Goal: Check status: Check status

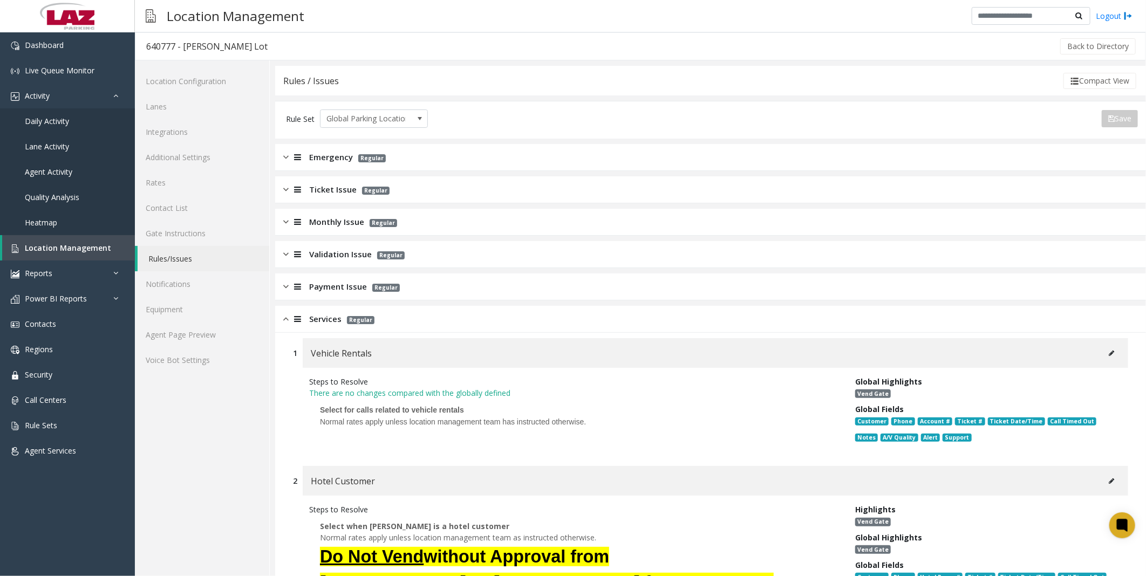
scroll to position [299, 0]
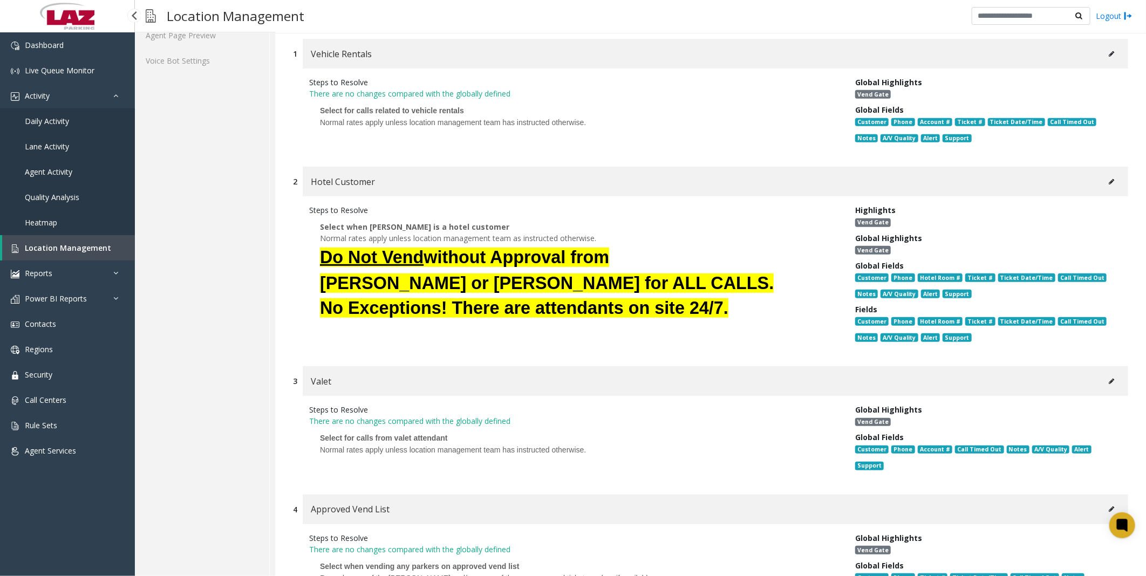
click at [69, 249] on span "Location Management" at bounding box center [68, 248] width 86 height 10
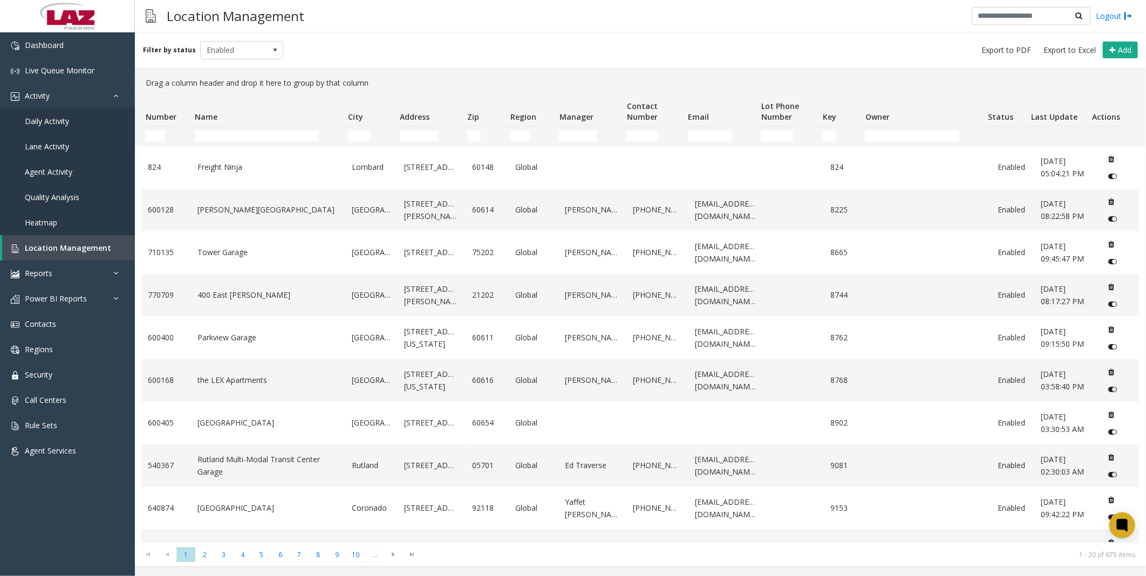
click at [570, 36] on div "Filter by status Enabled Add" at bounding box center [640, 49] width 1011 height 35
click at [267, 134] on input "Name Filter" at bounding box center [257, 136] width 124 height 11
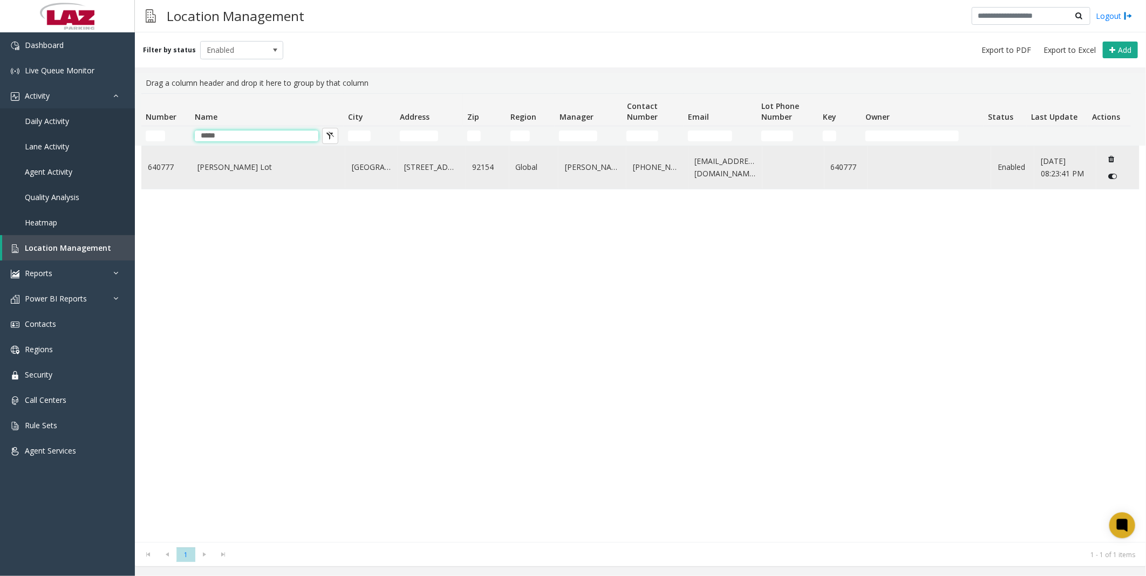
type input "*****"
click at [245, 155] on td "[PERSON_NAME] Lot" at bounding box center [268, 167] width 154 height 43
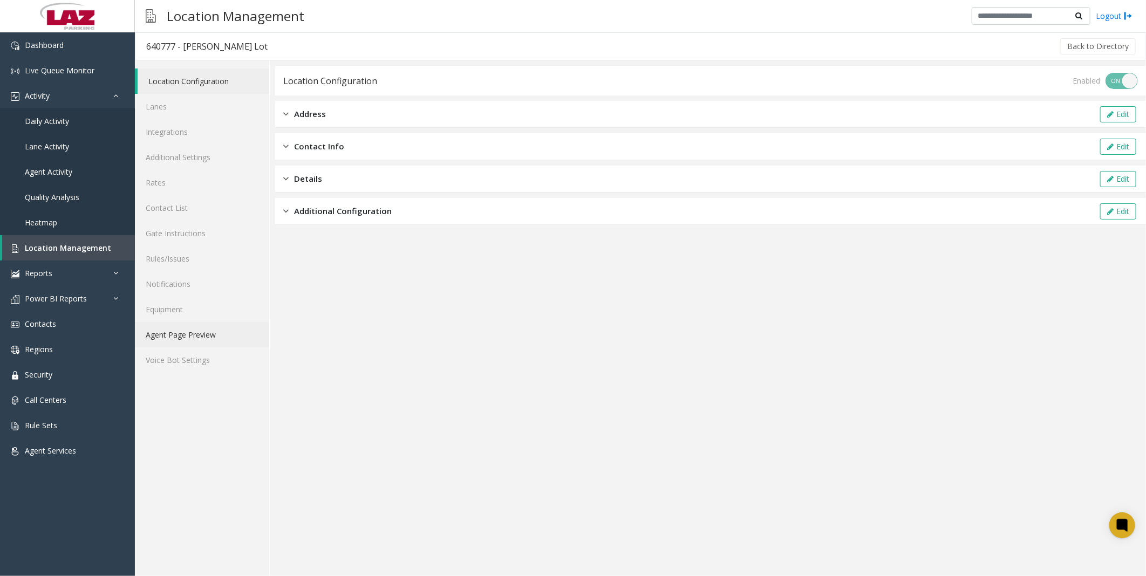
click at [172, 337] on link "Agent Page Preview" at bounding box center [202, 334] width 134 height 25
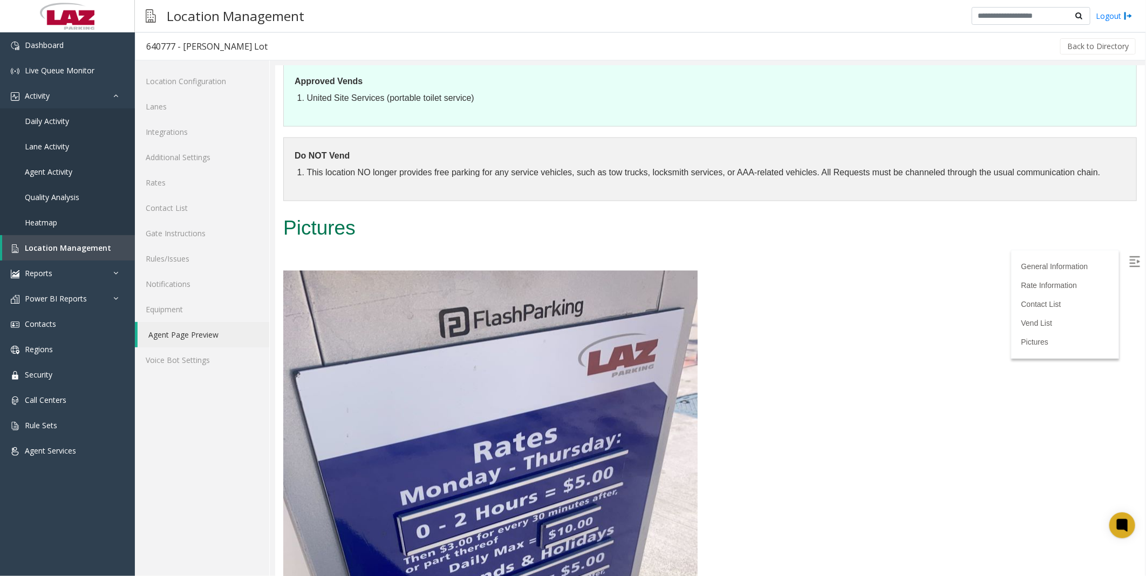
scroll to position [1019, 0]
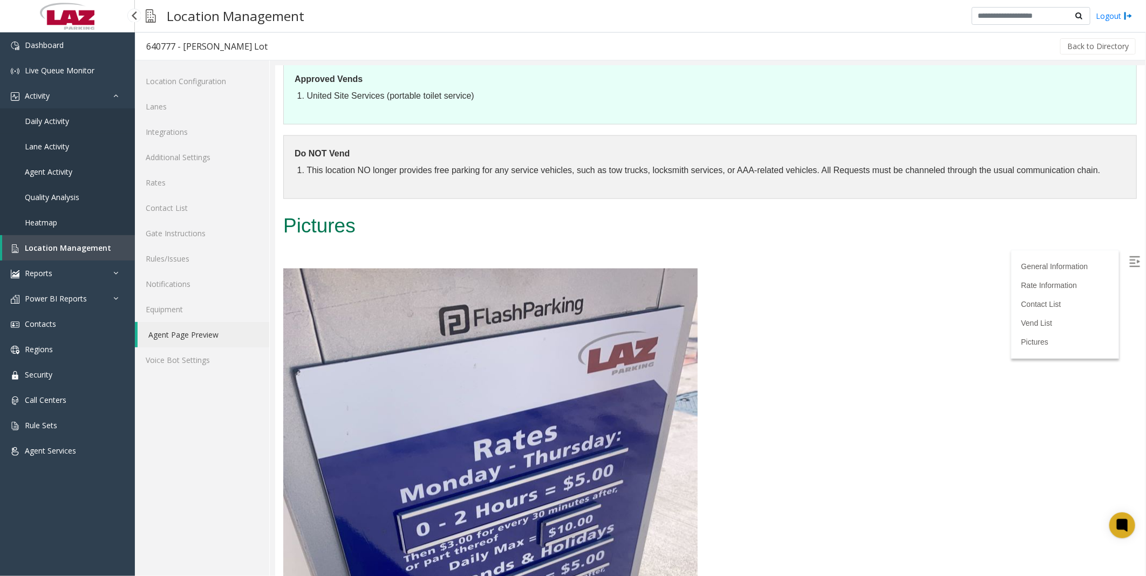
click at [61, 118] on span "Daily Activity" at bounding box center [47, 121] width 44 height 10
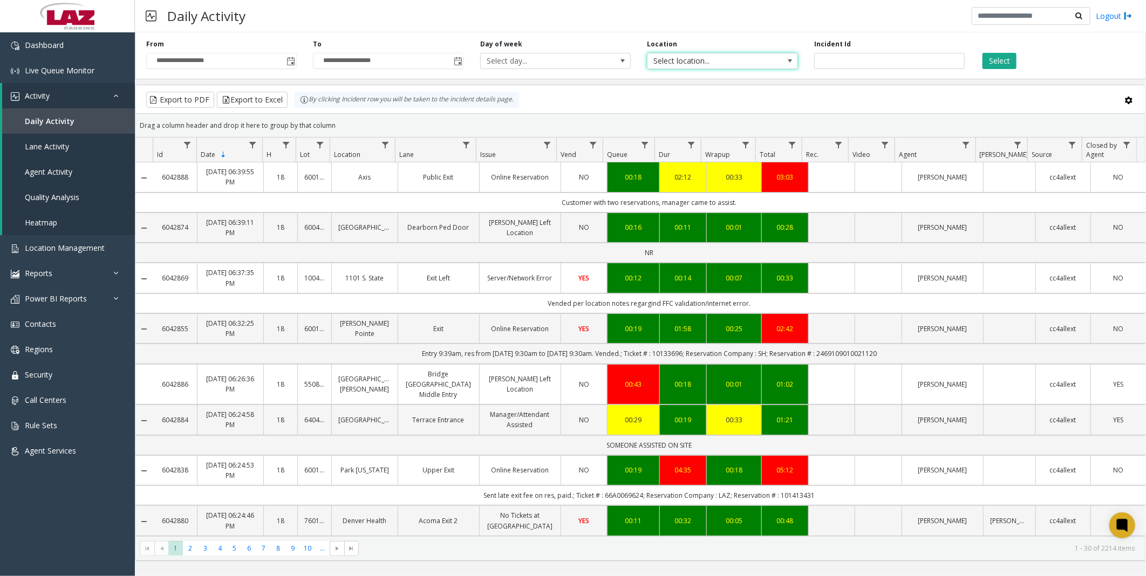
click at [727, 54] on span "Select location..." at bounding box center [707, 60] width 120 height 15
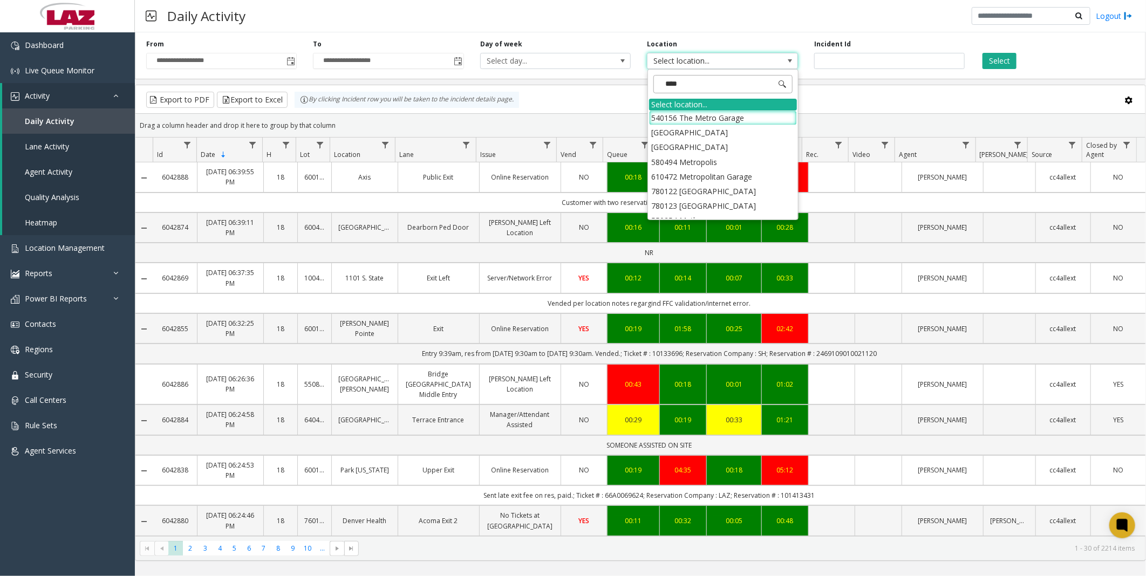
type input "*****"
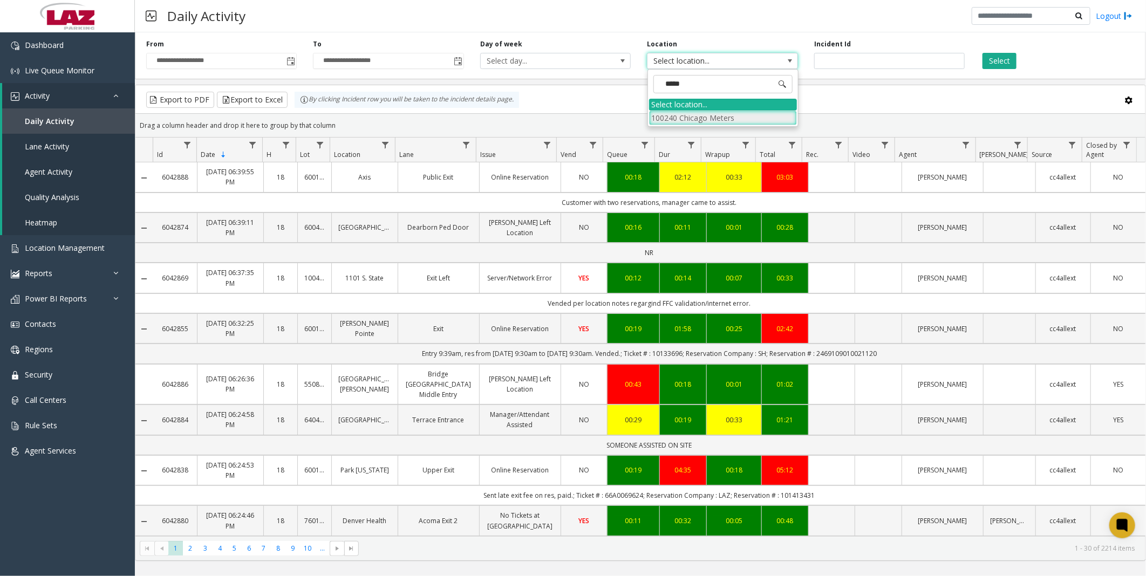
click at [664, 113] on li "100240 Chicago Meters" at bounding box center [723, 118] width 148 height 15
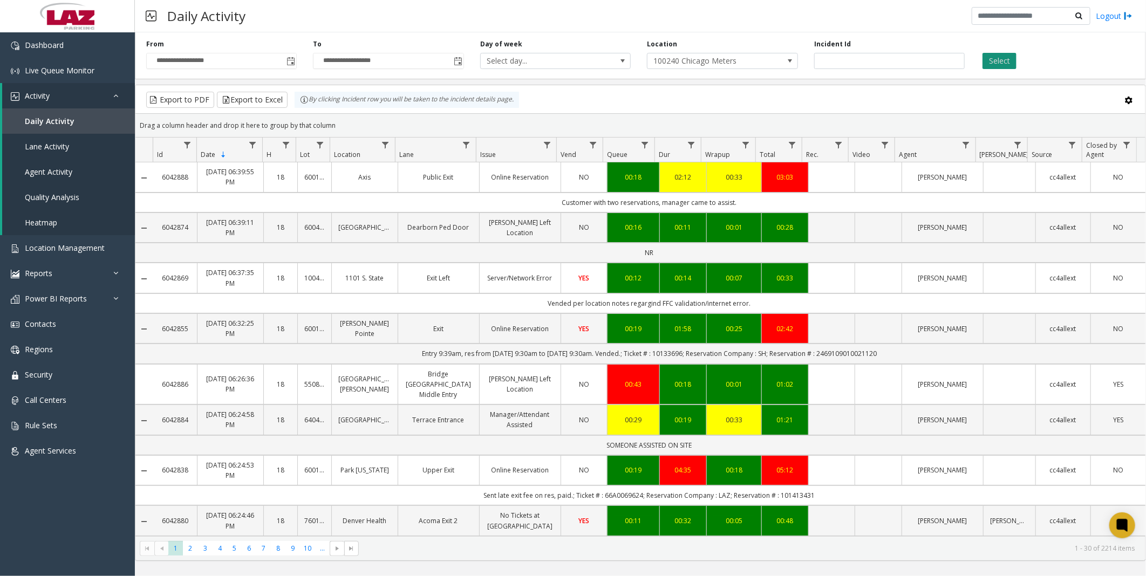
click at [987, 61] on button "Select" at bounding box center [999, 61] width 34 height 16
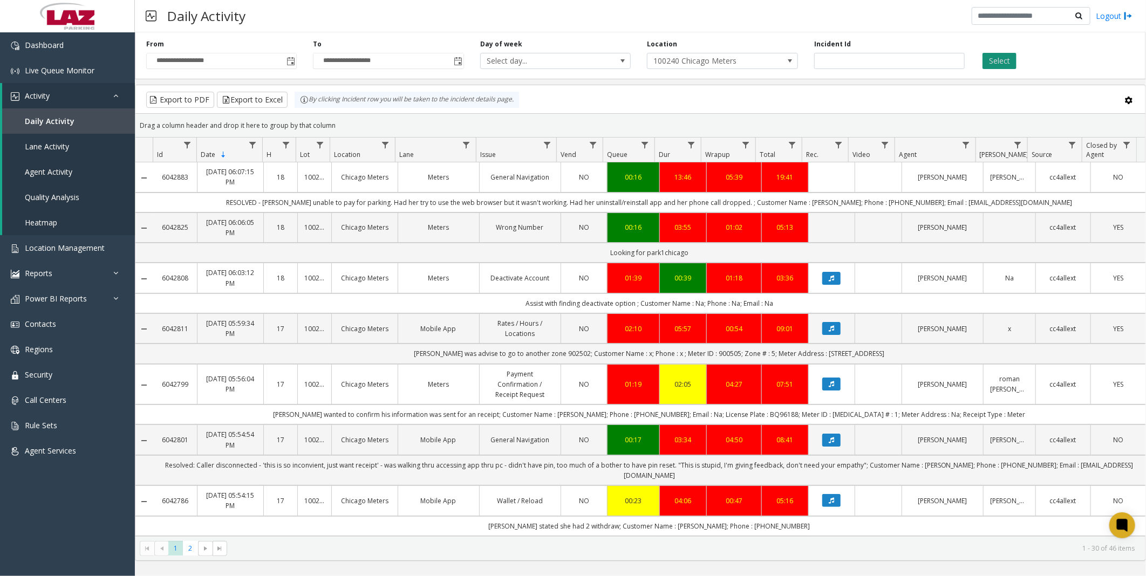
click at [1007, 57] on button "Select" at bounding box center [999, 61] width 34 height 16
